Goal: Information Seeking & Learning: Find contact information

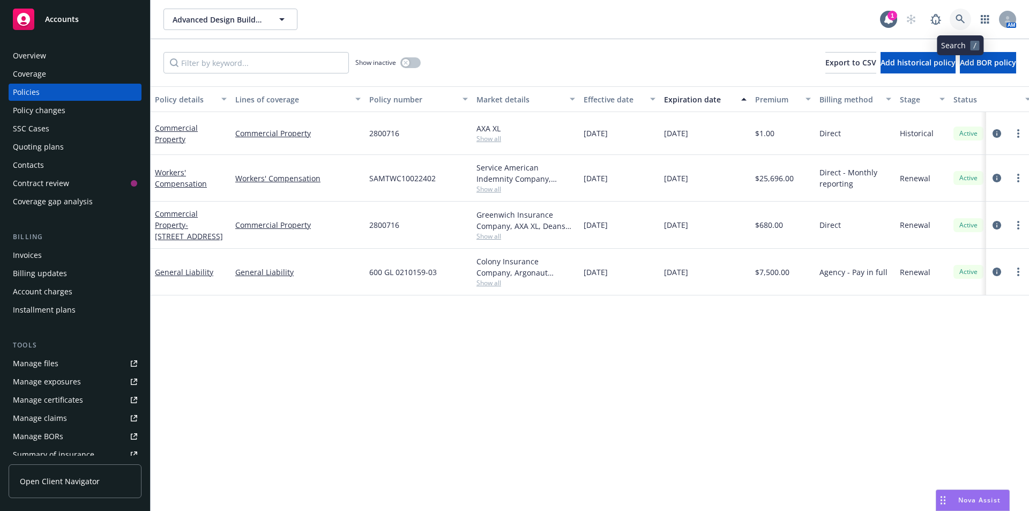
click at [965, 19] on icon at bounding box center [961, 19] width 10 height 10
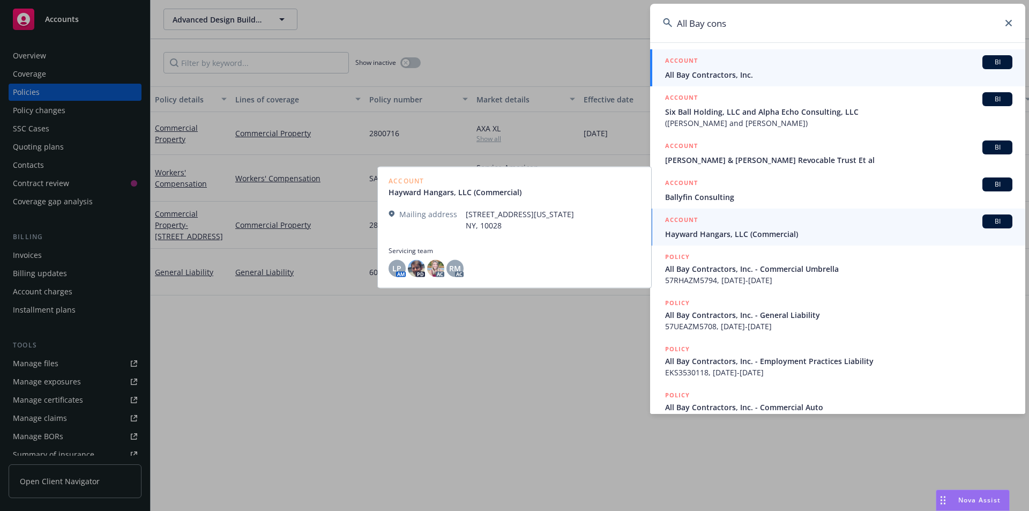
type input "All Bay cons"
click at [733, 77] on span "All Bay Contractors, Inc." at bounding box center [838, 74] width 347 height 11
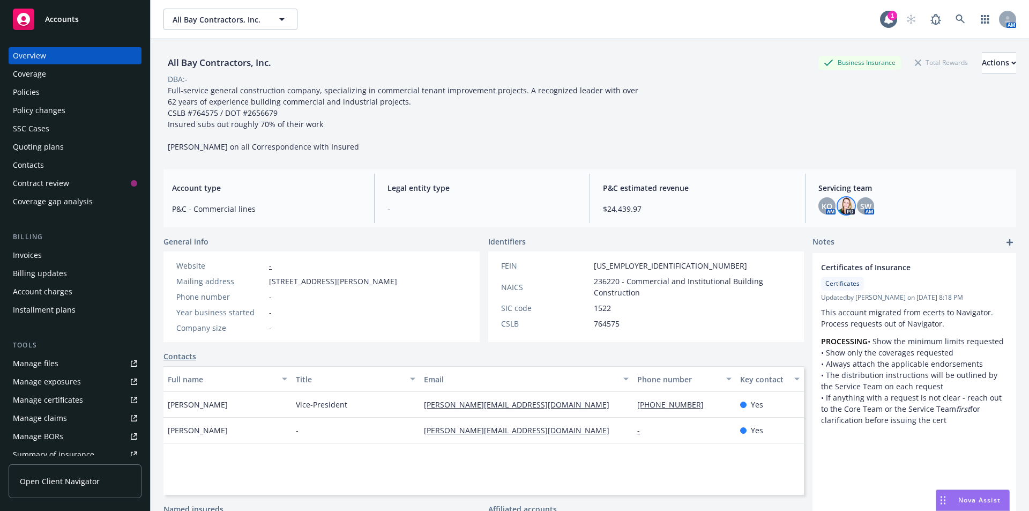
click at [847, 210] on img at bounding box center [846, 205] width 17 height 17
click at [860, 206] on span "SW" at bounding box center [865, 206] width 11 height 11
click at [828, 206] on div "KO" at bounding box center [827, 205] width 17 height 17
click at [65, 402] on div "Manage certificates" at bounding box center [48, 399] width 70 height 17
click at [91, 403] on link "Manage certificates" at bounding box center [75, 399] width 133 height 17
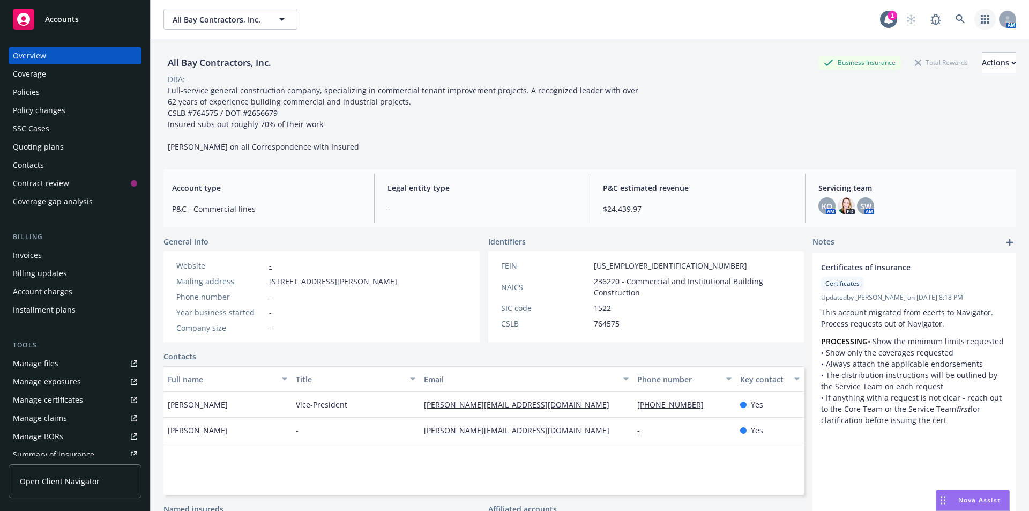
click at [985, 26] on link "button" at bounding box center [985, 19] width 21 height 21
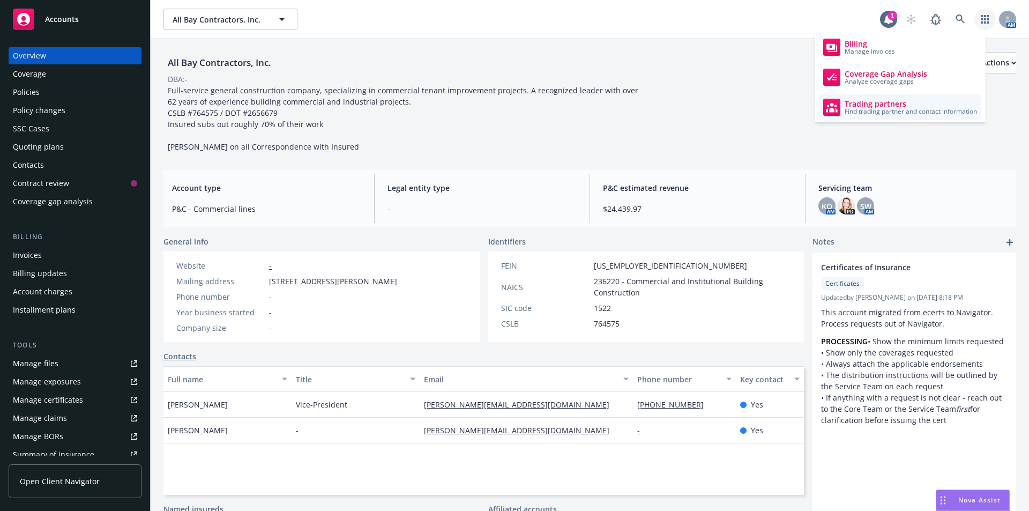
click at [916, 112] on span "Find trading partner and contact information" at bounding box center [911, 111] width 132 height 6
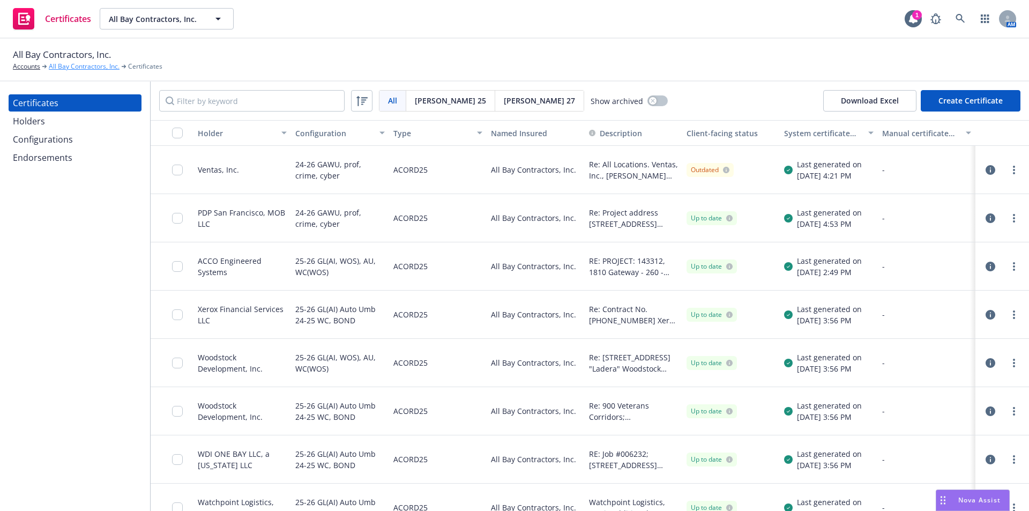
click at [70, 69] on link "All Bay Contractors, Inc." at bounding box center [84, 67] width 71 height 10
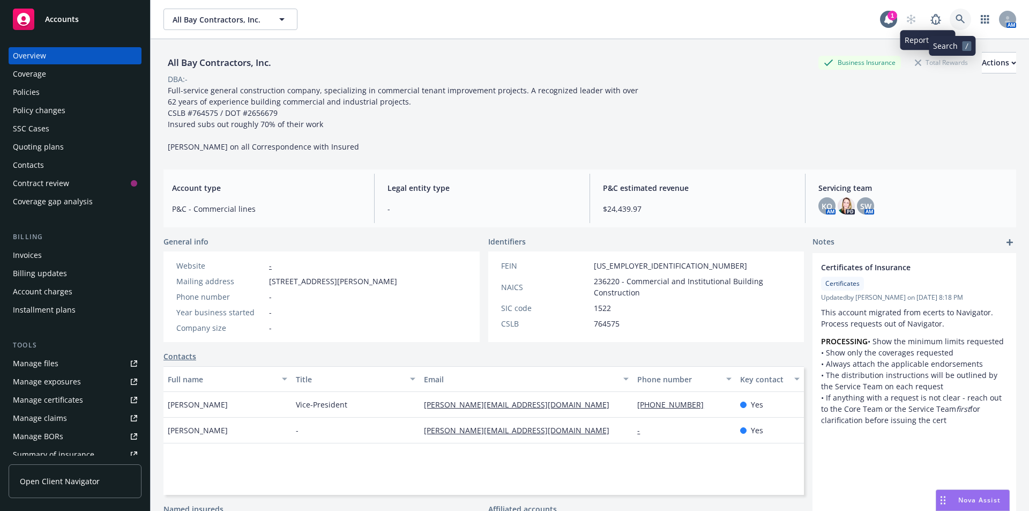
click at [956, 18] on icon at bounding box center [961, 19] width 10 height 10
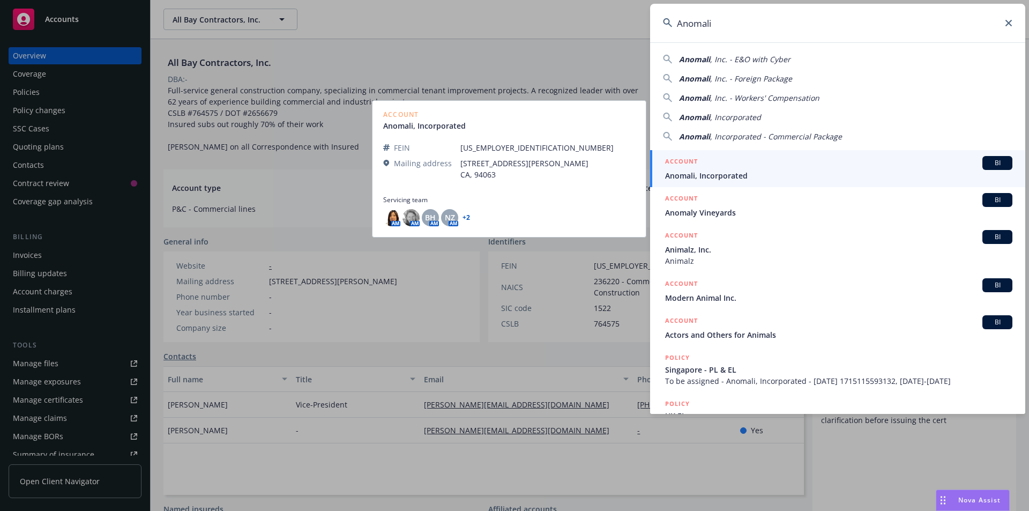
type input "Anomali"
click at [685, 170] on span "Anomali, Incorporated" at bounding box center [838, 175] width 347 height 11
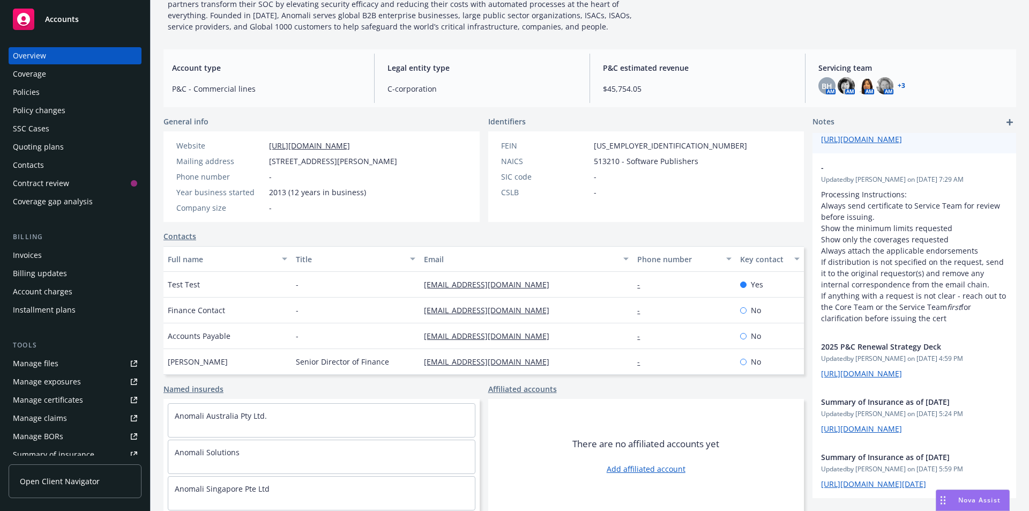
scroll to position [110, 0]
click at [75, 397] on div "Manage certificates" at bounding box center [48, 399] width 70 height 17
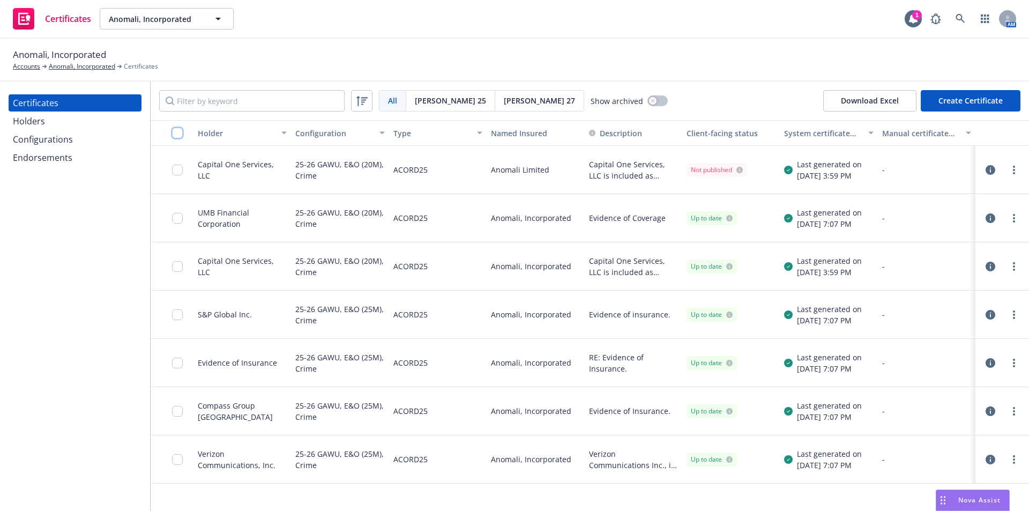
click at [181, 134] on input "checkbox" at bounding box center [177, 133] width 11 height 11
click at [61, 60] on span "Anomali, Incorporated" at bounding box center [59, 55] width 93 height 14
click at [57, 66] on link "Anomali, Incorporated" at bounding box center [82, 67] width 66 height 10
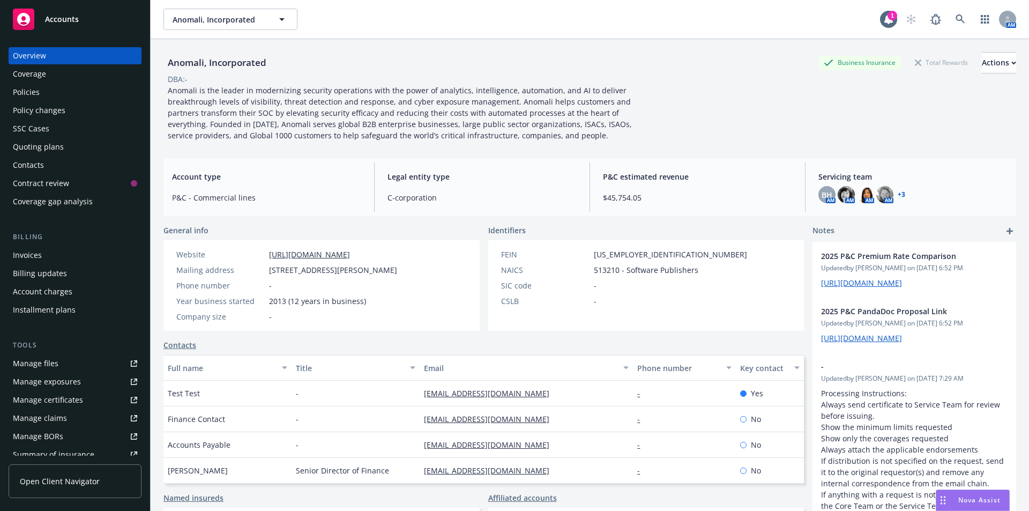
click at [53, 404] on div "Manage certificates" at bounding box center [48, 399] width 70 height 17
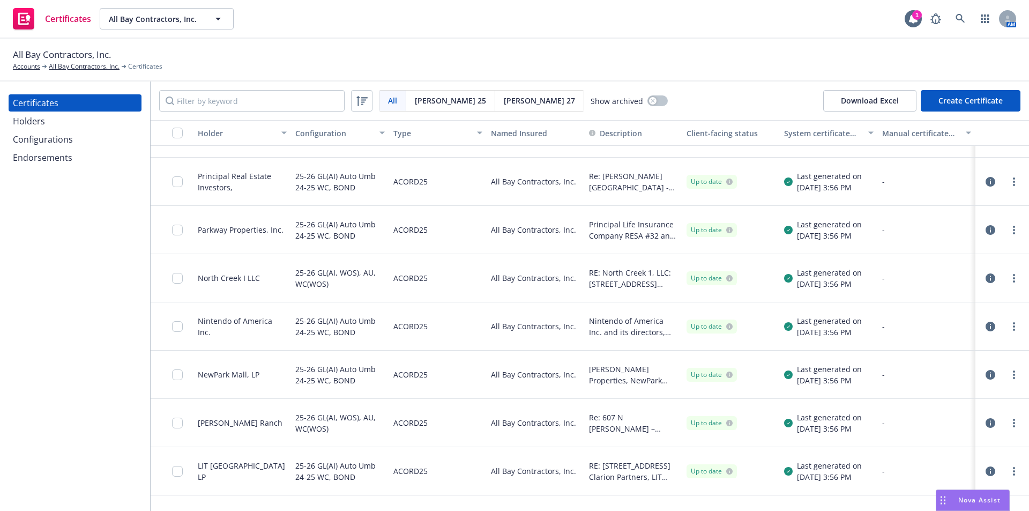
scroll to position [1394, 0]
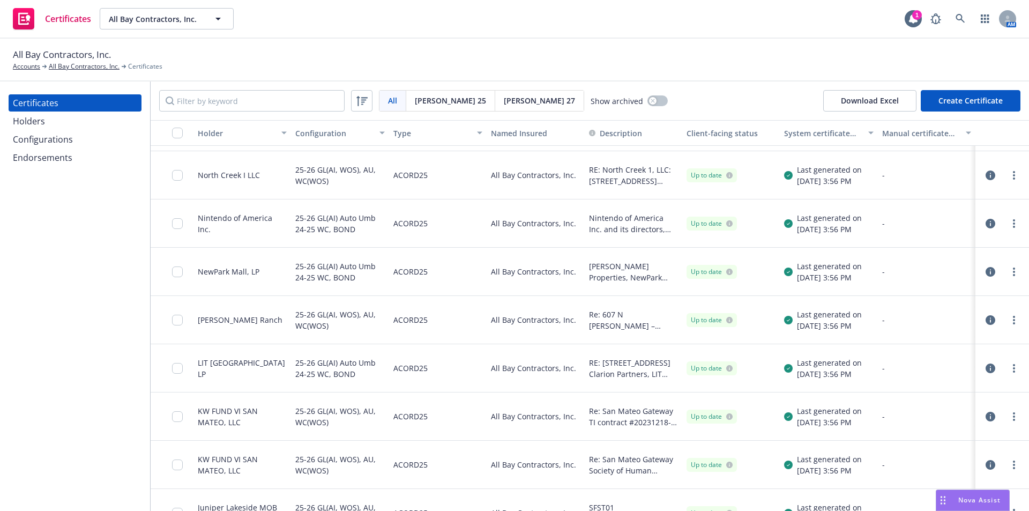
click at [63, 118] on div "Holders" at bounding box center [75, 121] width 124 height 17
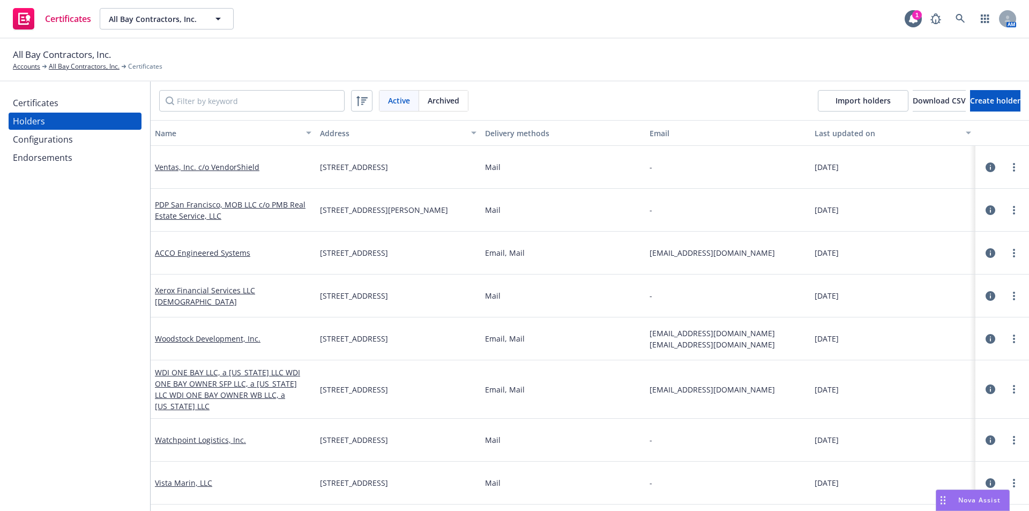
click at [656, 132] on div "Email" at bounding box center [728, 133] width 157 height 11
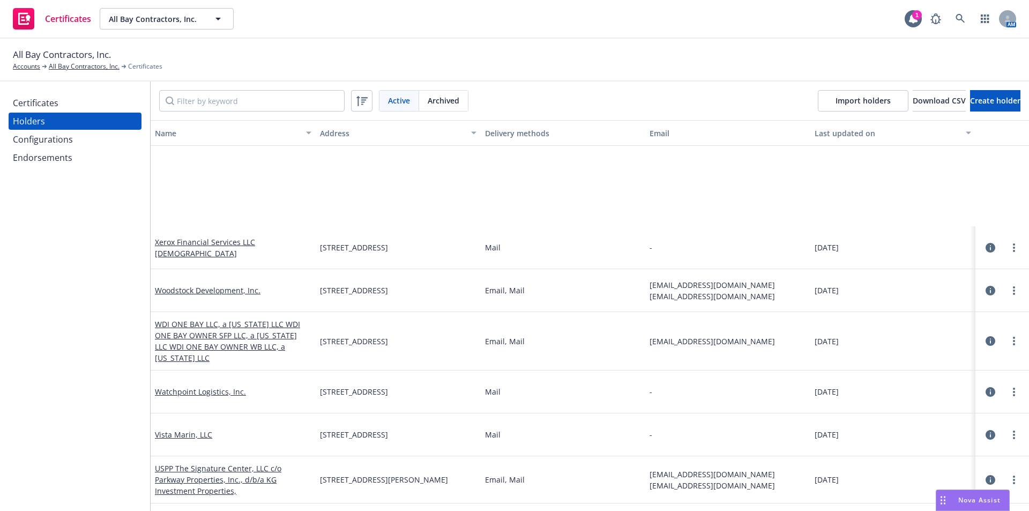
scroll to position [322, 0]
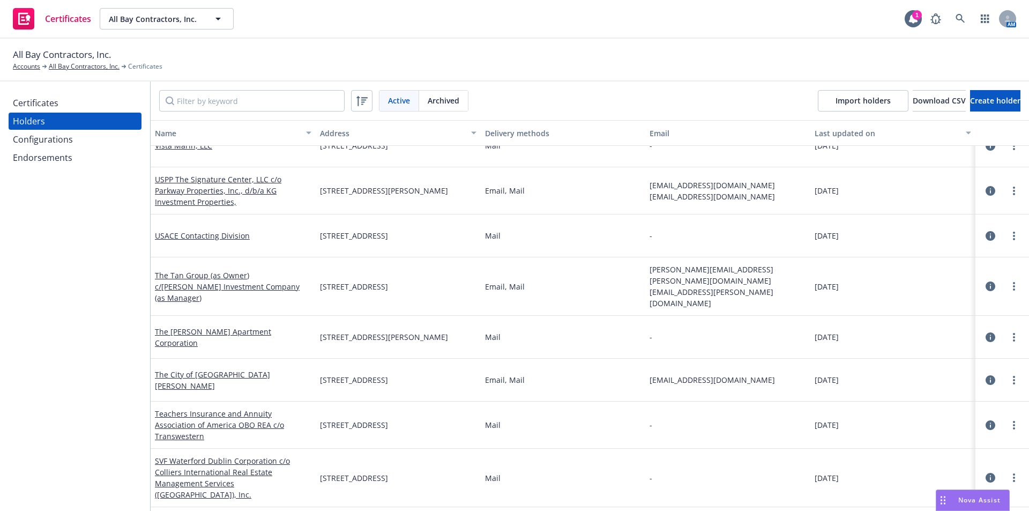
click at [653, 139] on button "Email" at bounding box center [727, 133] width 165 height 26
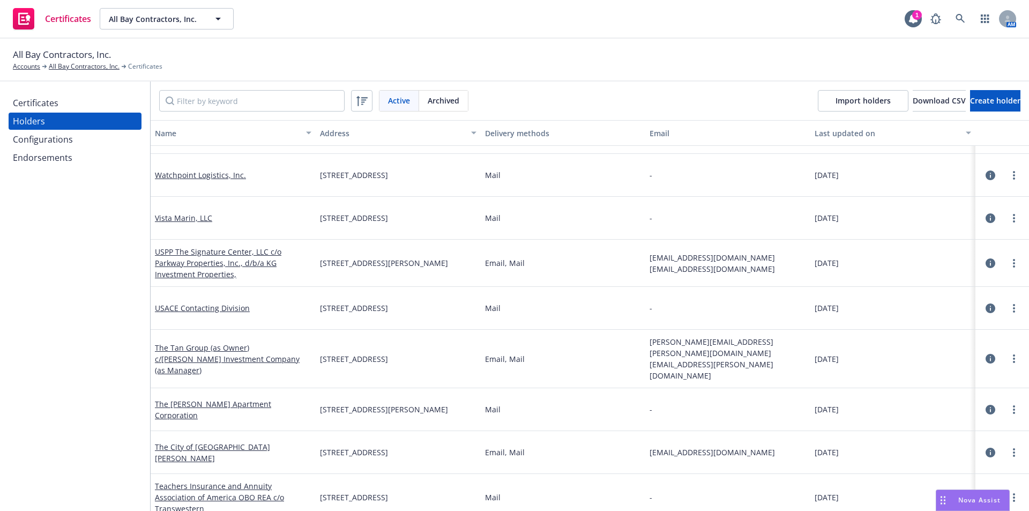
scroll to position [0, 0]
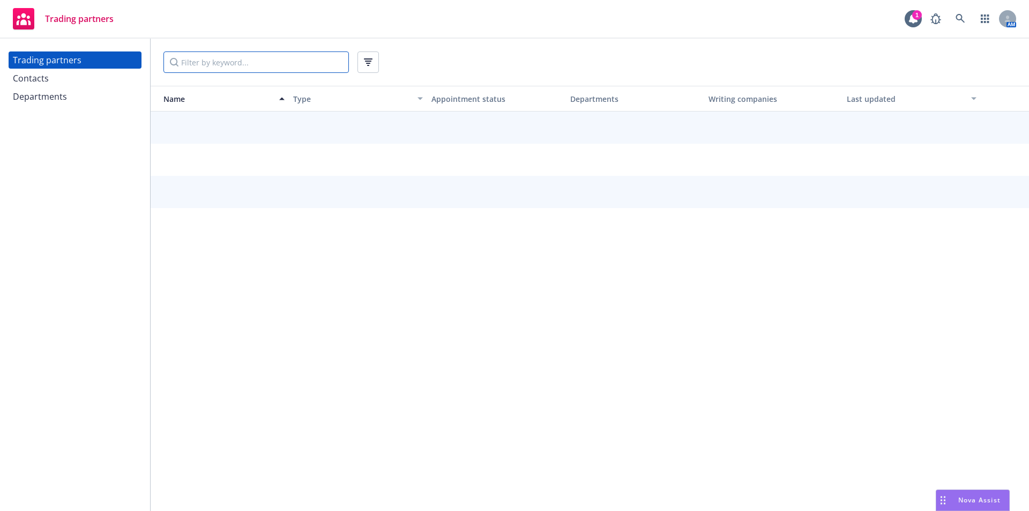
click at [208, 61] on input "Filter by keyword..." at bounding box center [256, 61] width 185 height 21
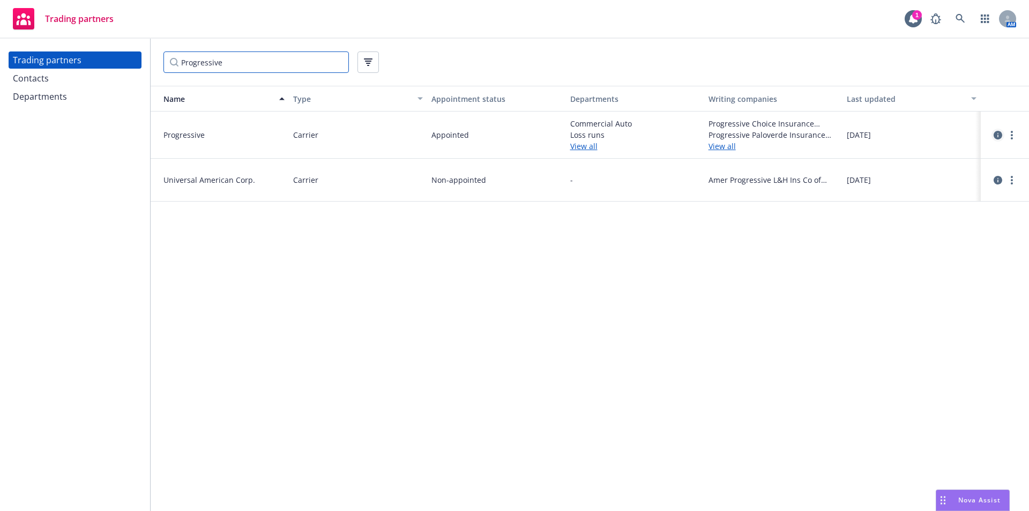
type input "Progressive"
click at [996, 137] on icon "circleInformation" at bounding box center [998, 135] width 9 height 9
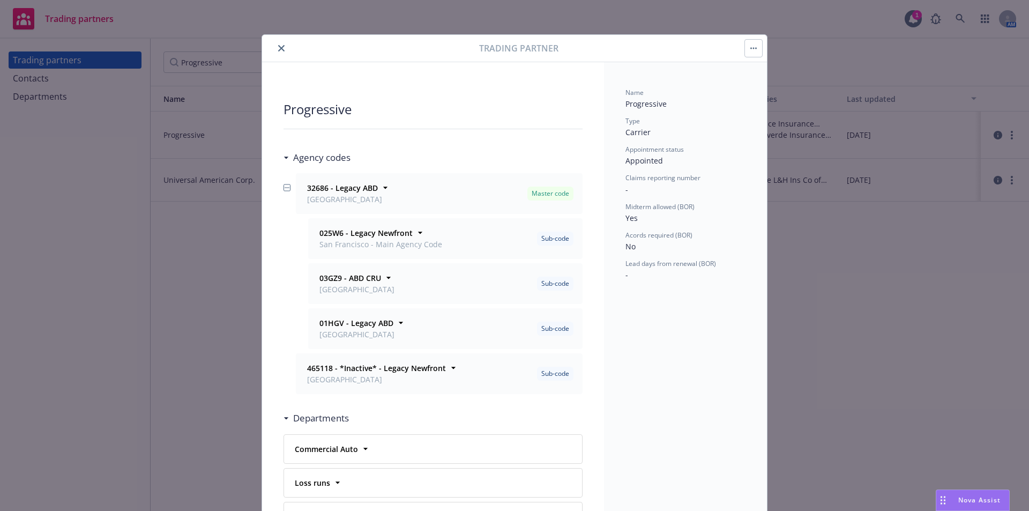
click at [278, 49] on icon "close" at bounding box center [281, 48] width 6 height 6
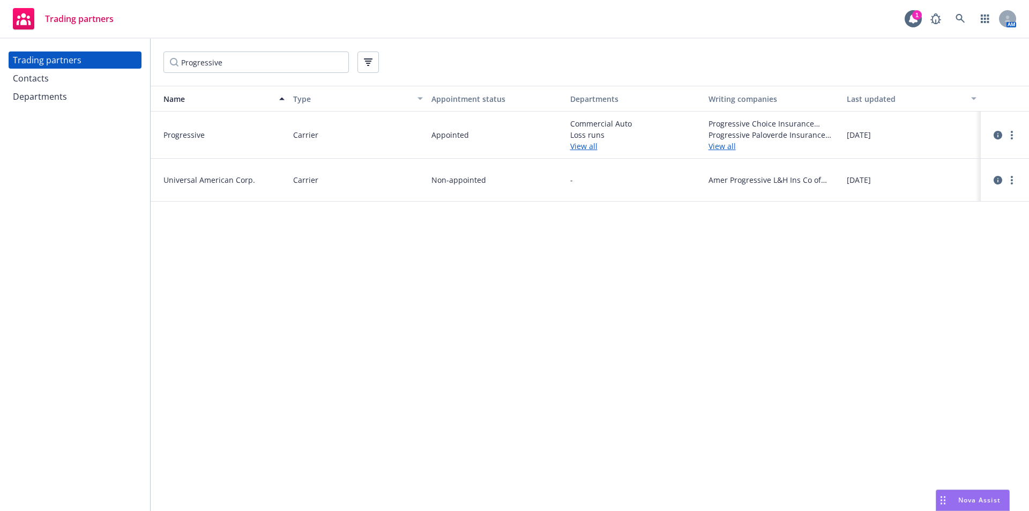
click at [217, 400] on div "Name Type Appointment status Departments Writing companies Last updated Progres…" at bounding box center [590, 298] width 879 height 425
click at [983, 23] on link "button" at bounding box center [985, 18] width 21 height 21
click at [966, 113] on span "Analyze coverage gaps" at bounding box center [932, 111] width 83 height 6
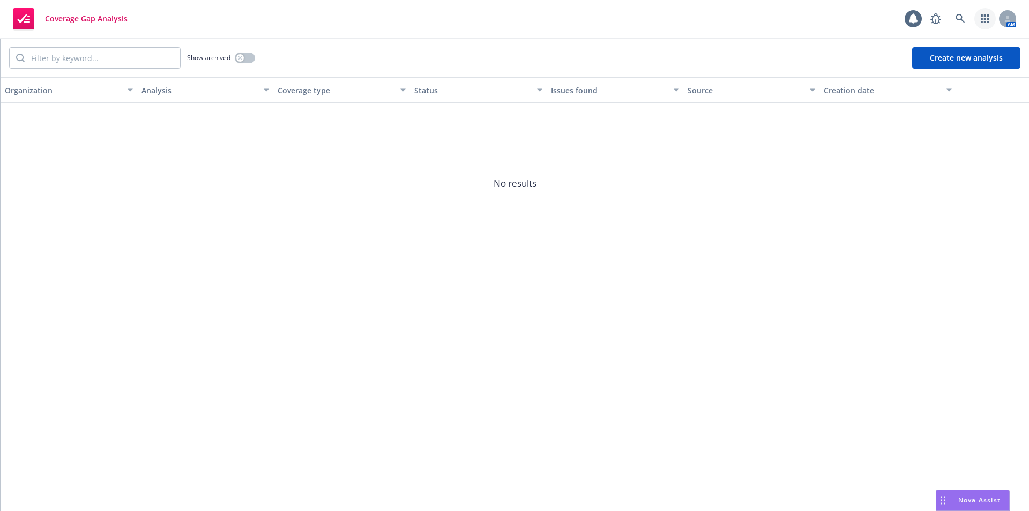
click at [977, 24] on link "button" at bounding box center [985, 18] width 21 height 21
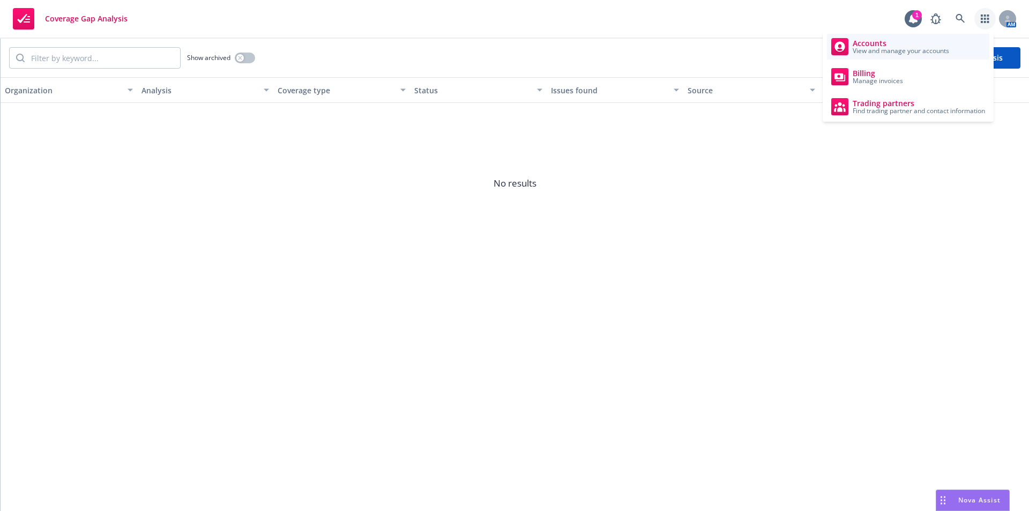
click at [940, 49] on span "View and manage your accounts" at bounding box center [901, 51] width 97 height 6
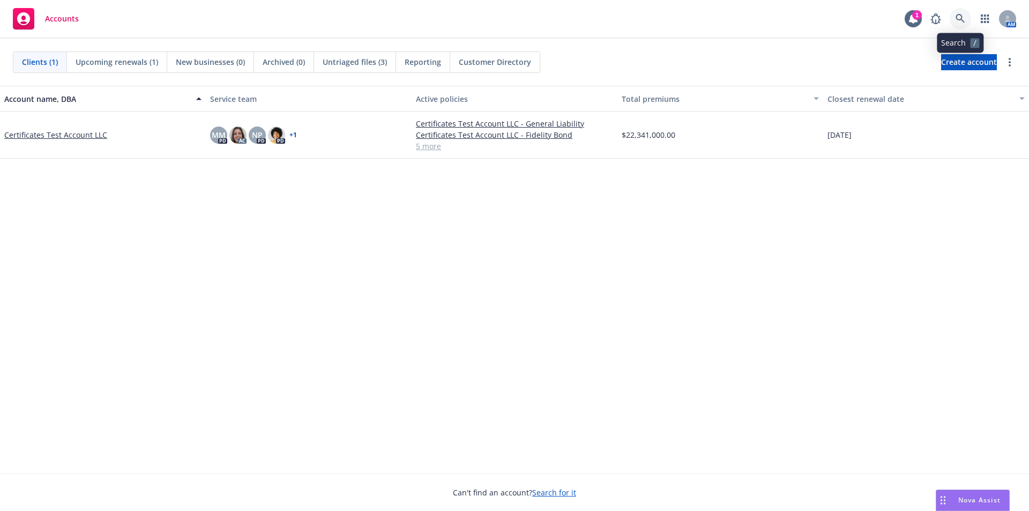
click at [954, 18] on link at bounding box center [960, 18] width 21 height 21
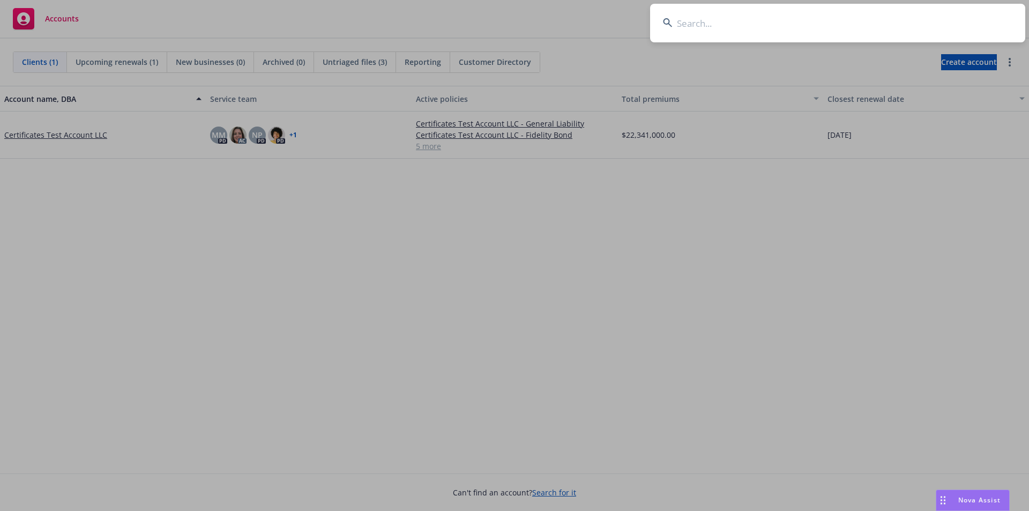
type input "966165894"
